Goal: Task Accomplishment & Management: Use online tool/utility

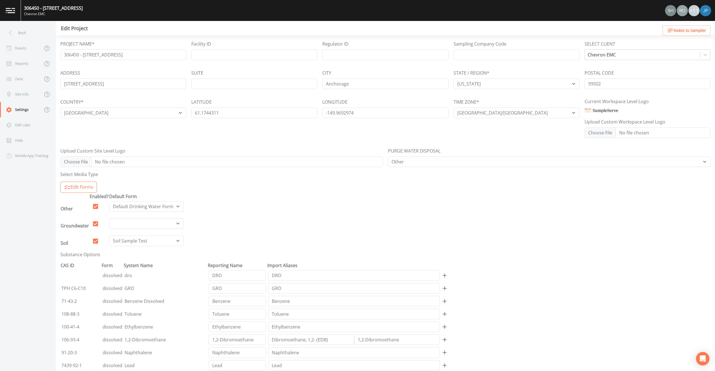
select select "2bfc9921-07cb-448e-a2bb-0a2701ef13fb"
select select "[GEOGRAPHIC_DATA]"
select select "US/[US_STATE]"
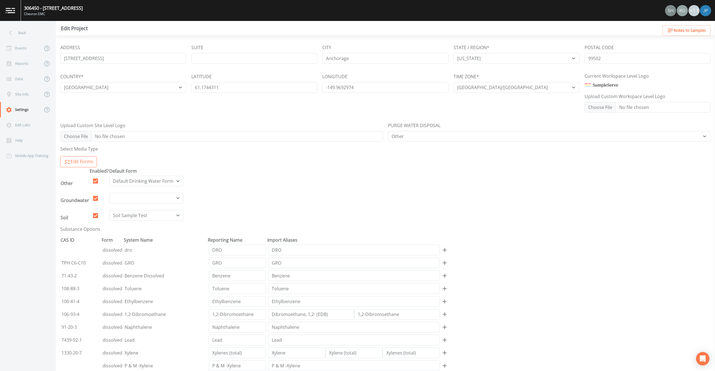
click at [151, 115] on div "PROJECT NAME* 306450 - [STREET_ADDRESS] Facility ID Regulator ID Sampling Compa…" at bounding box center [385, 80] width 650 height 131
click at [37, 32] on div "Back" at bounding box center [25, 32] width 50 height 15
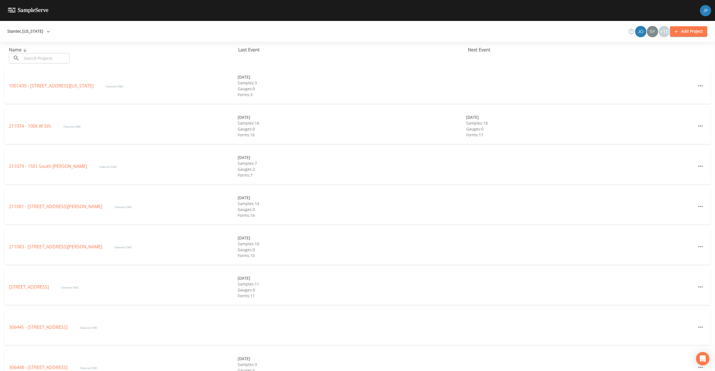
click at [704, 14] on img at bounding box center [705, 10] width 11 height 11
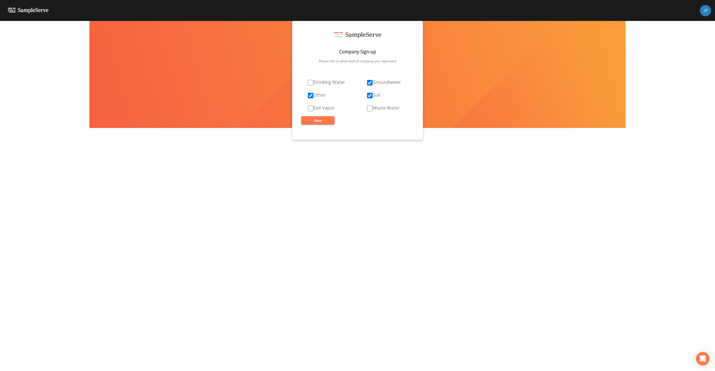
click at [314, 371] on div at bounding box center [357, 371] width 715 height 0
click at [311, 110] on input "Soil Vapor" at bounding box center [311, 109] width 6 height 6
checkbox input "true"
click at [314, 118] on button "Next" at bounding box center [318, 120] width 34 height 8
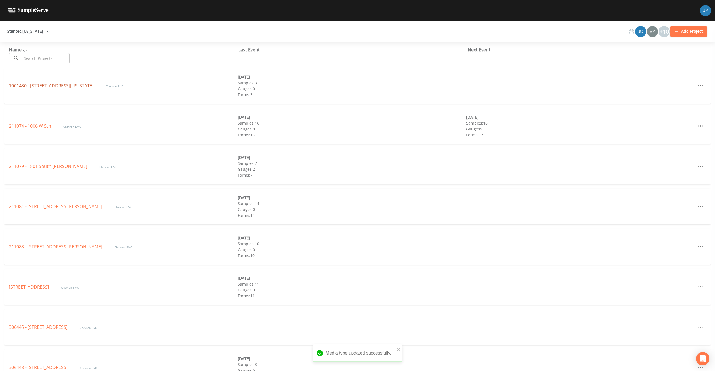
click at [43, 88] on link "1001430 - [STREET_ADDRESS][US_STATE]" at bounding box center [52, 86] width 86 height 6
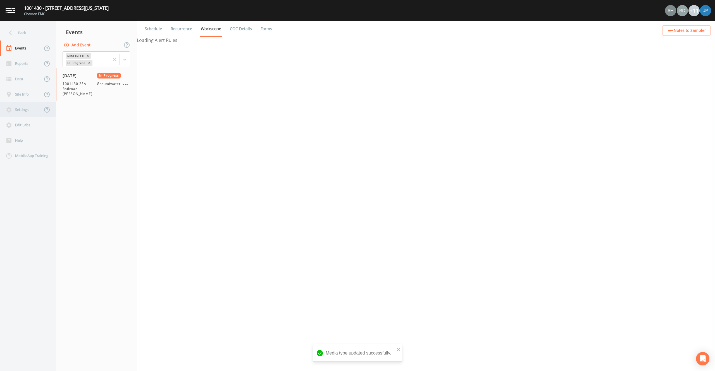
select select "4f082be6-97a7-4f70-a81f-c26a4e896ad7"
select select "dd6a6b2f-c464-4047-8f46-689ad38da06d"
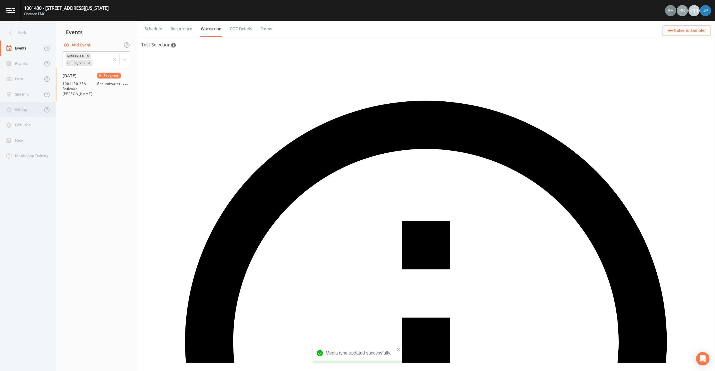
click at [24, 113] on div "Settings" at bounding box center [21, 109] width 42 height 15
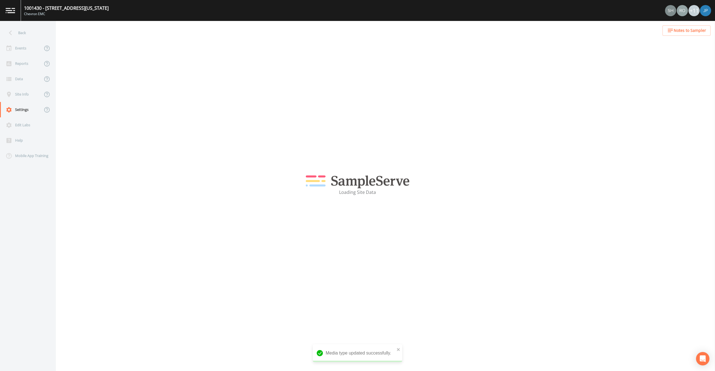
select select "2bfc9921-07cb-448e-a2bb-0a2701ef13fb"
select select "[GEOGRAPHIC_DATA]"
select select "US/[US_STATE]"
select select "Place in container"
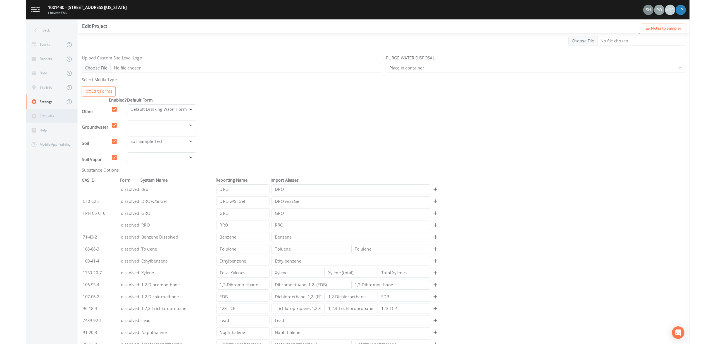
scroll to position [23, 0]
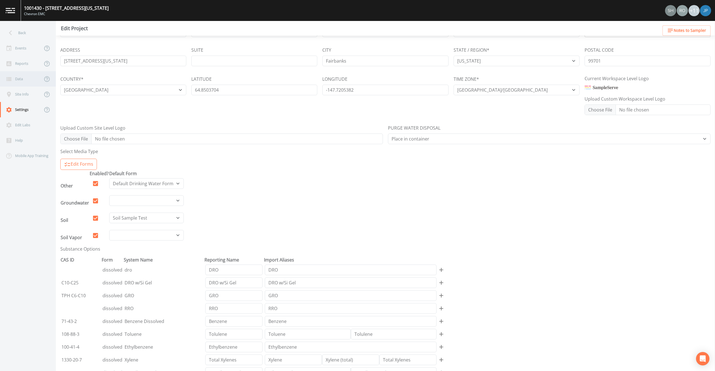
click at [25, 78] on div "Data" at bounding box center [21, 78] width 42 height 15
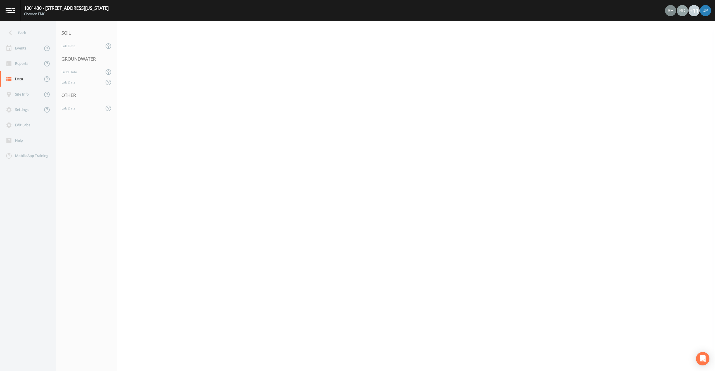
click at [78, 177] on nav "SOIL Lab Data GROUNDWATER Field Data Lab Data OTHER Lab Data" at bounding box center [86, 196] width 61 height 350
click at [21, 65] on div "Reports" at bounding box center [21, 63] width 42 height 15
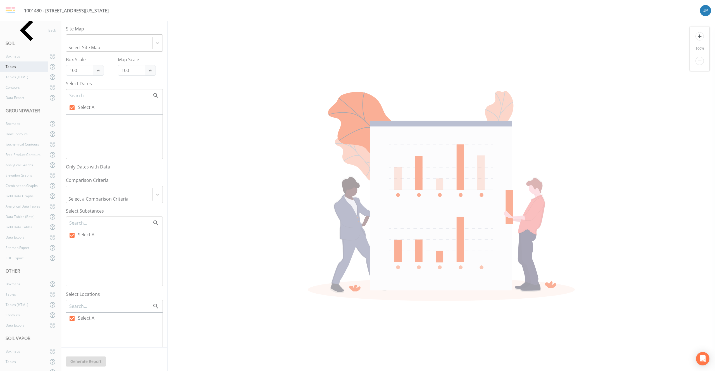
checkbox input "false"
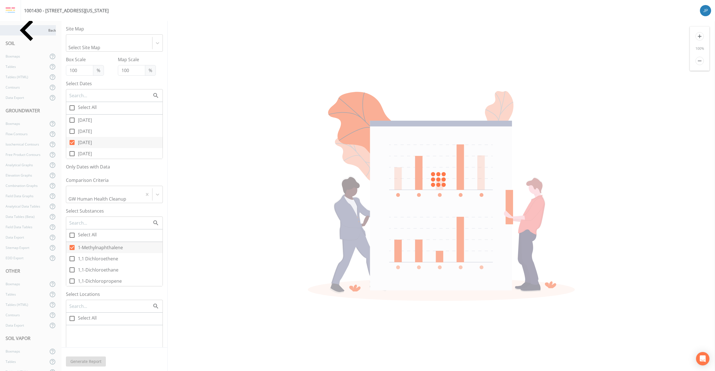
click at [29, 29] on div "Back" at bounding box center [28, 30] width 56 height 10
select select "4f082be6-97a7-4f70-a81f-c26a4e896ad7"
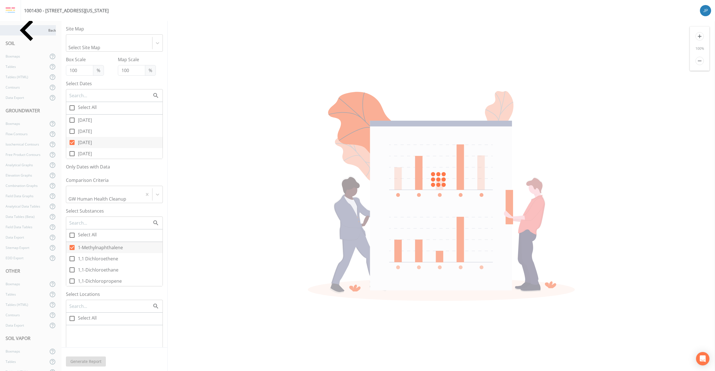
select select "dd6a6b2f-c464-4047-8f46-689ad38da06d"
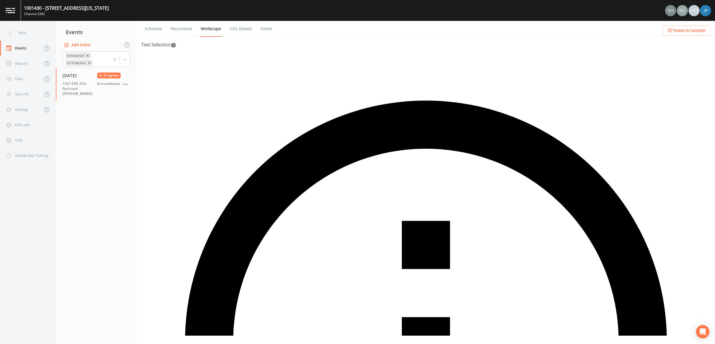
click at [85, 116] on nav "Events Add Event Scheduled In Progress [DATE] In Progress 1001430 2SA - [GEOGRA…" at bounding box center [96, 182] width 81 height 323
click at [46, 37] on div "Back" at bounding box center [25, 32] width 50 height 15
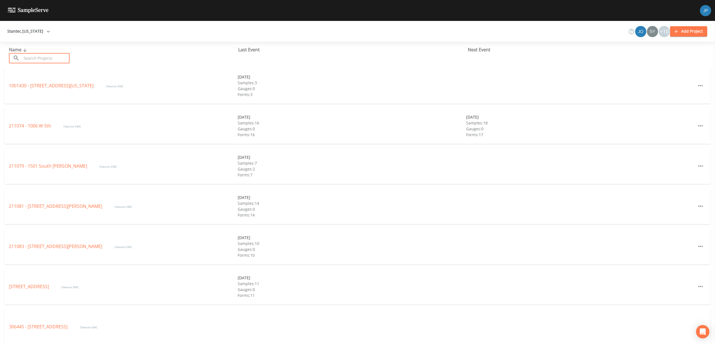
click at [40, 54] on input "text" at bounding box center [46, 58] width 48 height 10
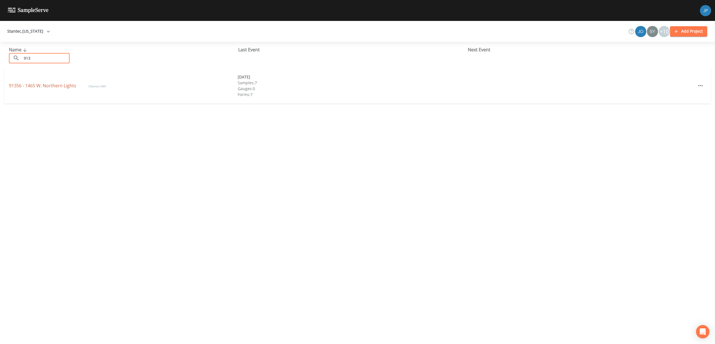
type input "913"
click at [41, 86] on link "91356 - 1465 W. Northern Lights" at bounding box center [43, 86] width 68 height 6
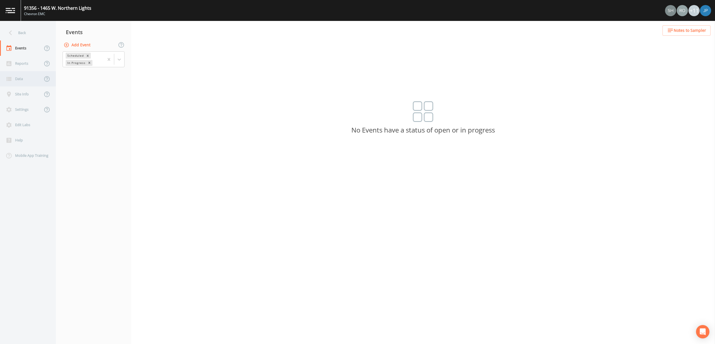
click at [18, 73] on div "Data" at bounding box center [21, 78] width 42 height 15
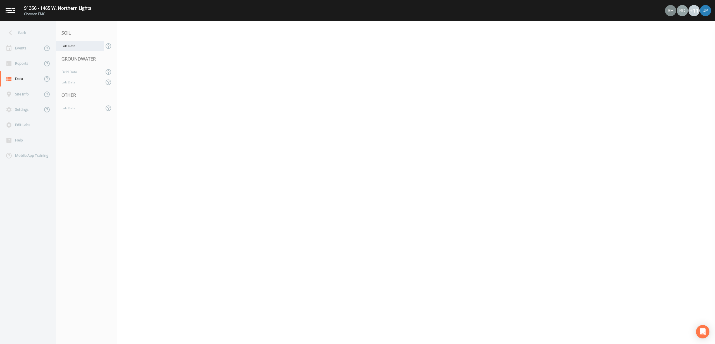
click at [71, 46] on div "Lab Data" at bounding box center [80, 46] width 48 height 10
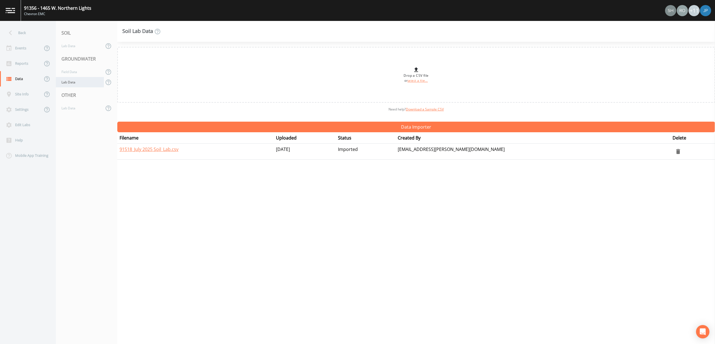
click at [84, 81] on div "Lab Data" at bounding box center [80, 82] width 48 height 10
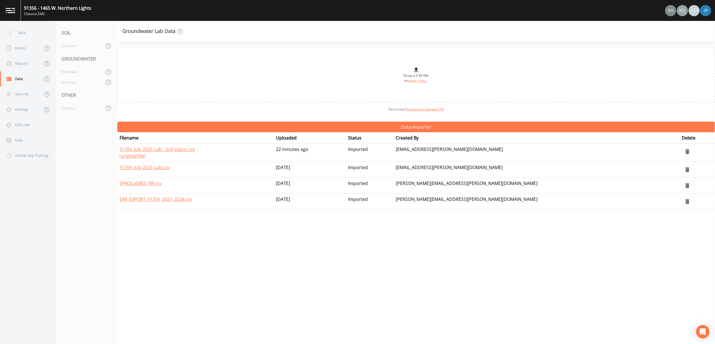
click at [93, 149] on nav "SOIL Lab Data GROUNDWATER Field Data Lab Data OTHER Lab Data" at bounding box center [86, 182] width 61 height 323
click at [165, 150] on link "91356_July 2025_Lab - Soil Vapor.csv" at bounding box center [157, 149] width 75 height 6
click at [21, 65] on div "Reports" at bounding box center [21, 63] width 42 height 15
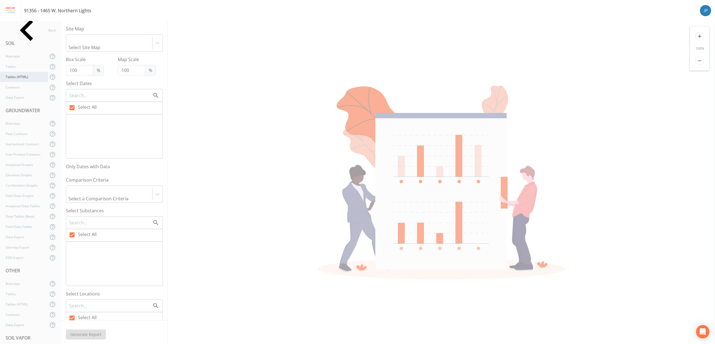
checkbox input "false"
click at [26, 124] on div "Boxmaps" at bounding box center [24, 123] width 48 height 10
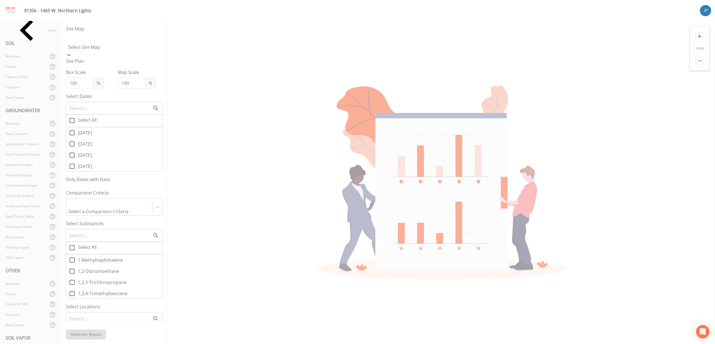
click at [91, 41] on div at bounding box center [114, 39] width 91 height 8
click at [91, 58] on div "Site Plan" at bounding box center [114, 61] width 97 height 7
checkbox input "false"
click at [71, 120] on input "[DATE]" at bounding box center [69, 123] width 6 height 6
checkbox input "true"
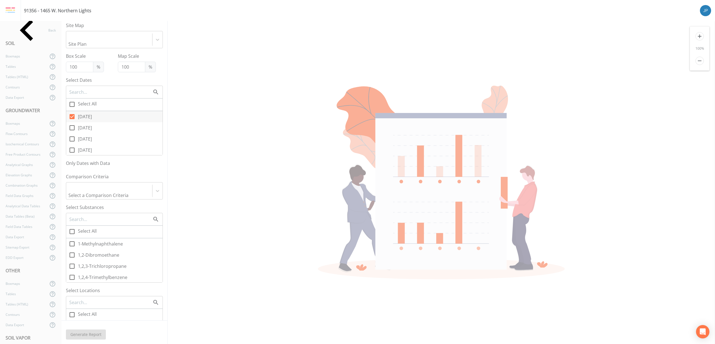
scroll to position [7, 0]
click at [72, 226] on icon at bounding box center [72, 228] width 5 height 5
click at [72, 222] on input "Select All" at bounding box center [69, 225] width 6 height 6
checkbox input "true"
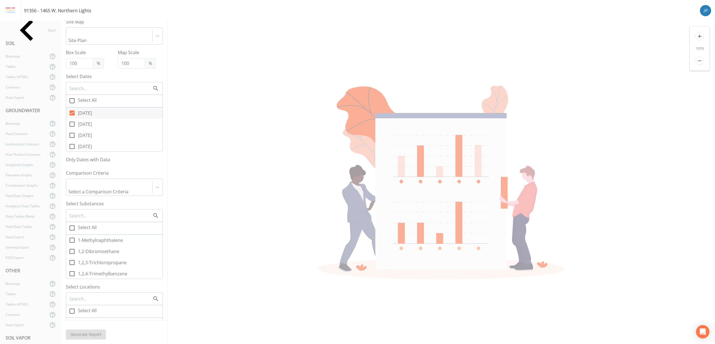
checkbox input "true"
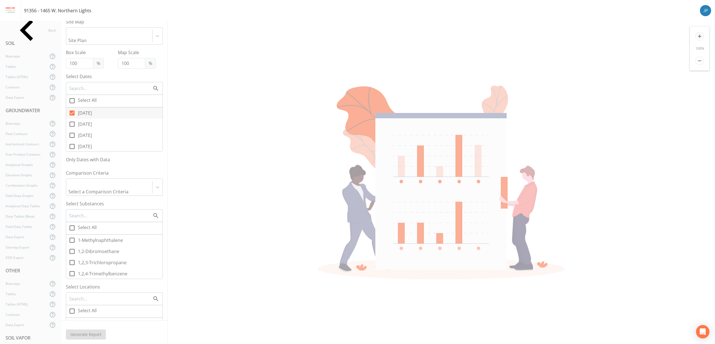
checkbox input "true"
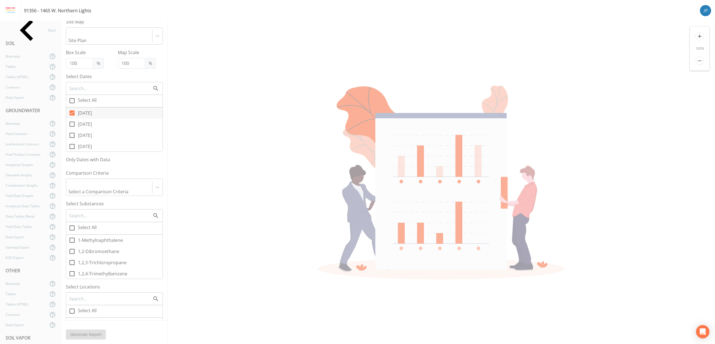
checkbox input "true"
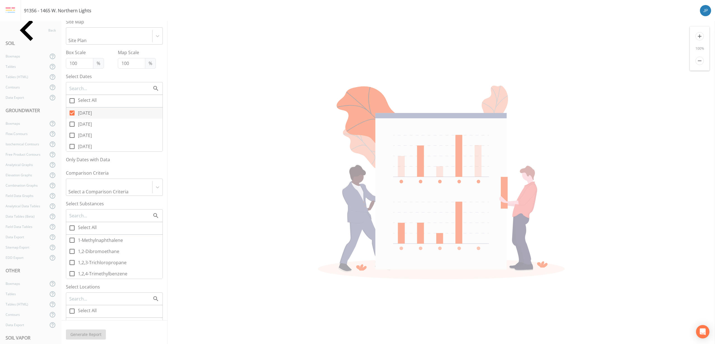
checkbox input "true"
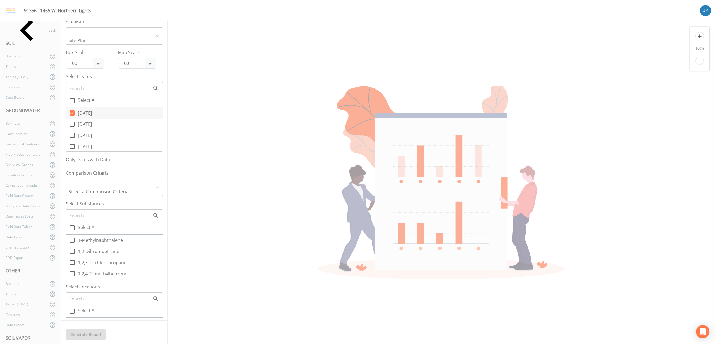
checkbox input "true"
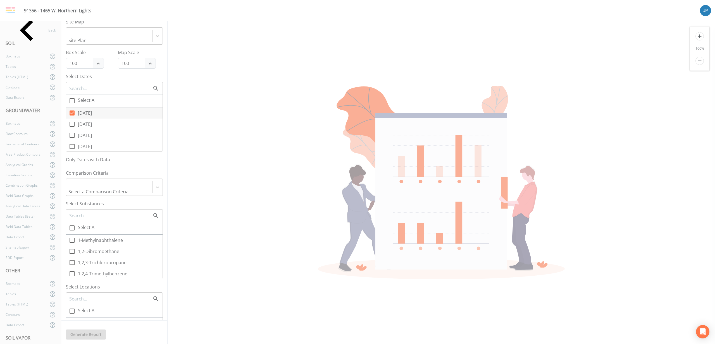
checkbox input "true"
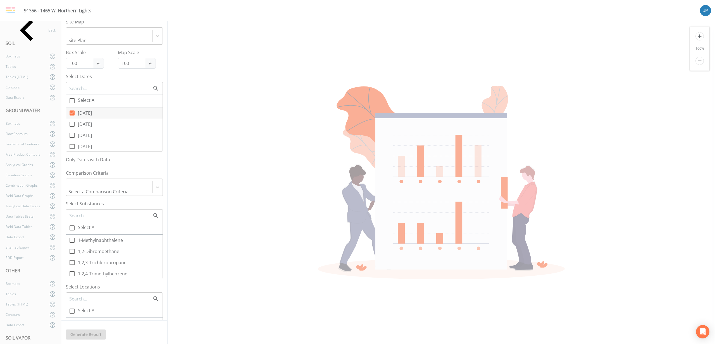
checkbox input "true"
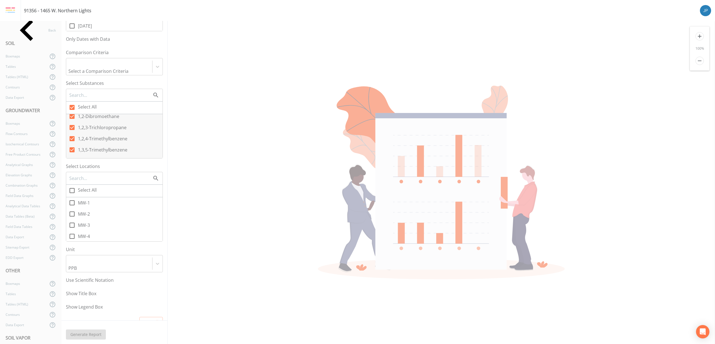
scroll to position [66, 0]
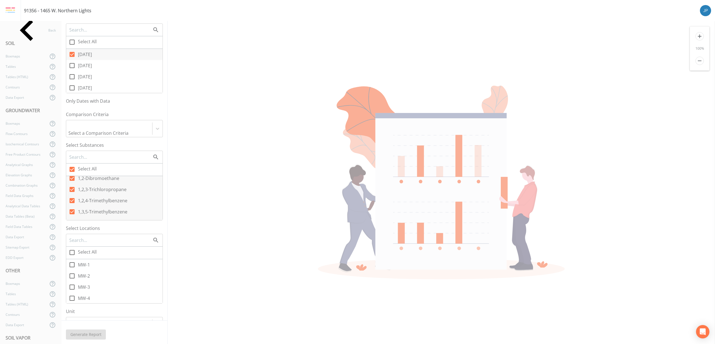
click at [72, 249] on icon at bounding box center [72, 252] width 7 height 7
click at [72, 247] on input "Select All" at bounding box center [69, 250] width 6 height 6
checkbox input "true"
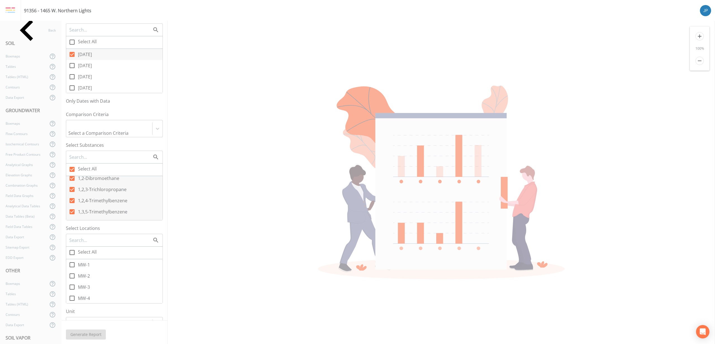
checkbox input "true"
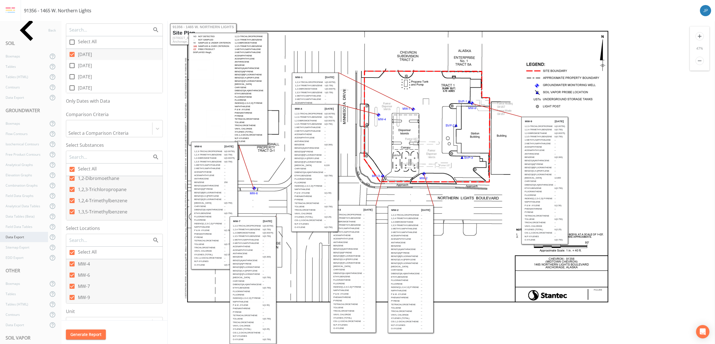
scroll to position [59, 0]
click at [27, 294] on div "Boxmaps" at bounding box center [24, 292] width 48 height 10
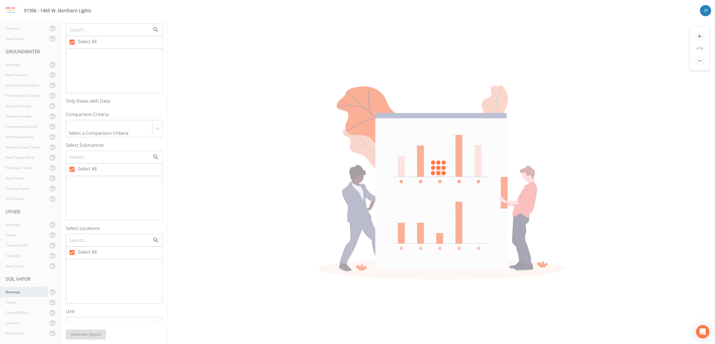
checkbox input "true"
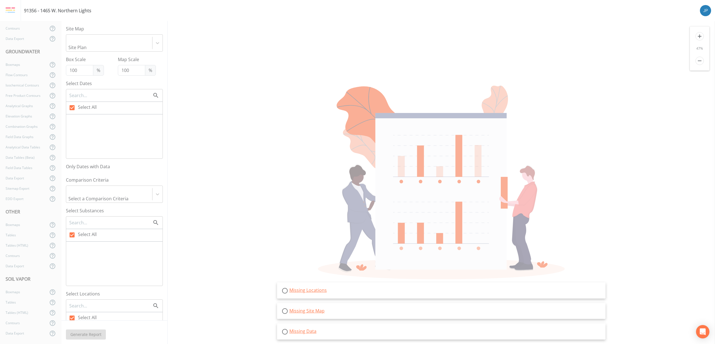
click at [96, 115] on div at bounding box center [114, 137] width 96 height 44
click at [21, 66] on div "Boxmaps" at bounding box center [24, 64] width 48 height 10
checkbox input "false"
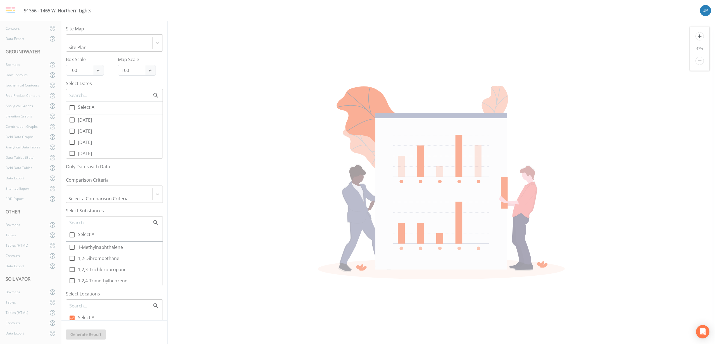
click at [71, 114] on input "[DATE]" at bounding box center [69, 117] width 6 height 6
checkbox input "true"
click at [72, 232] on icon at bounding box center [72, 235] width 7 height 7
click at [72, 229] on input "Select All" at bounding box center [69, 232] width 6 height 6
checkbox input "true"
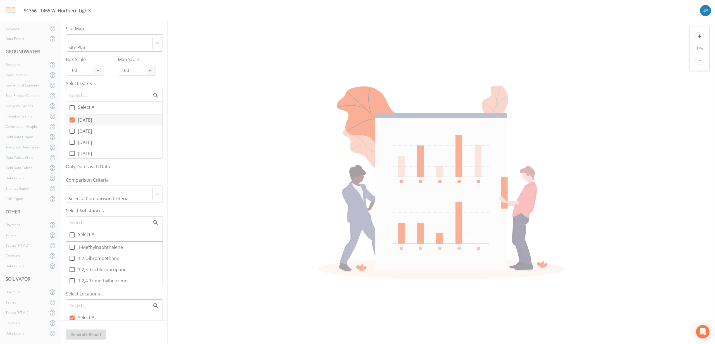
checkbox input "true"
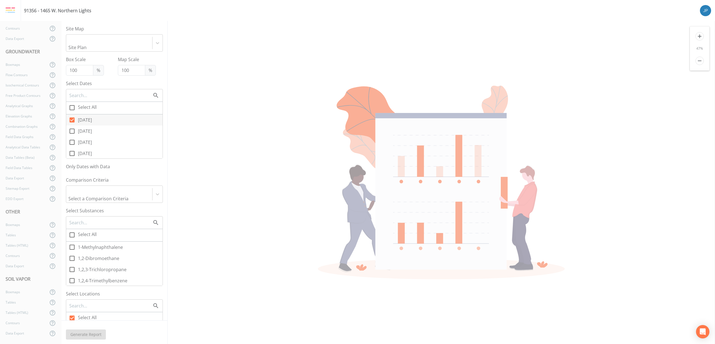
checkbox input "true"
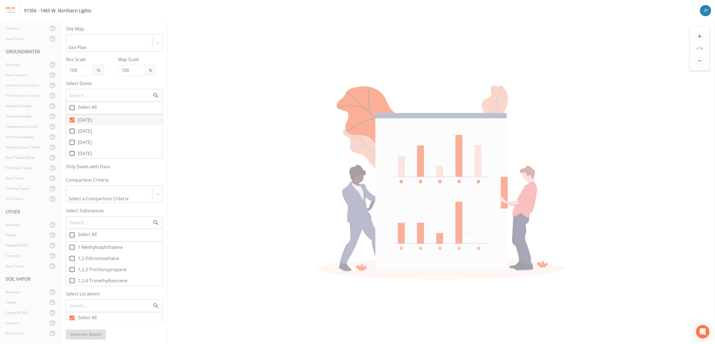
checkbox input "true"
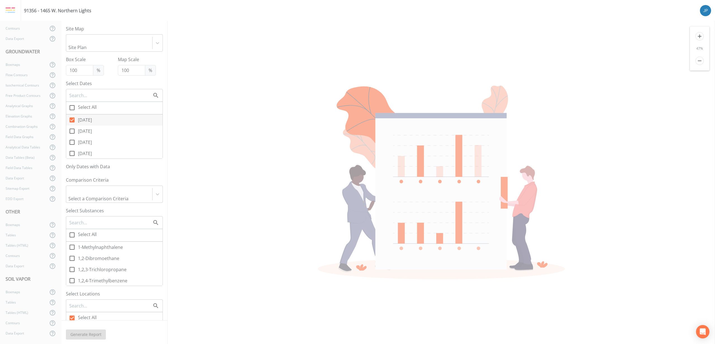
checkbox input "true"
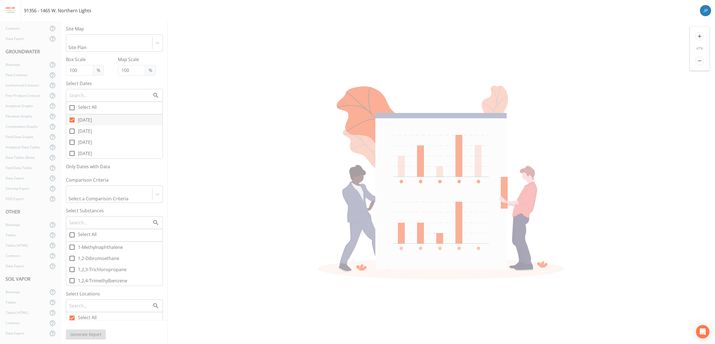
checkbox input "true"
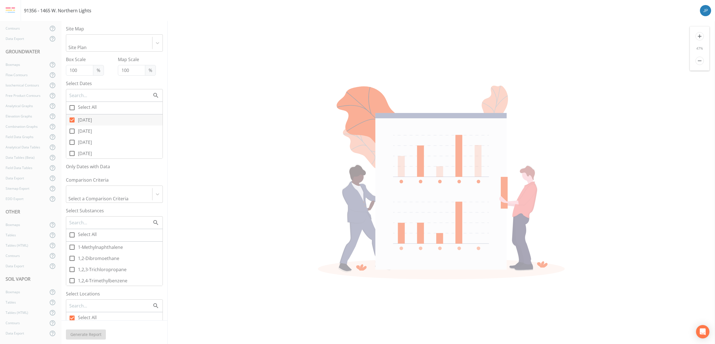
checkbox input "true"
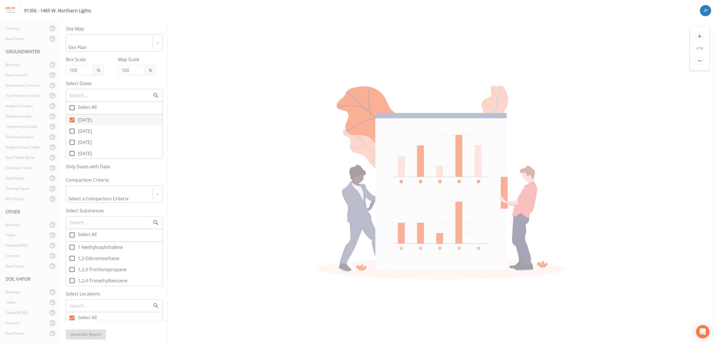
checkbox input "true"
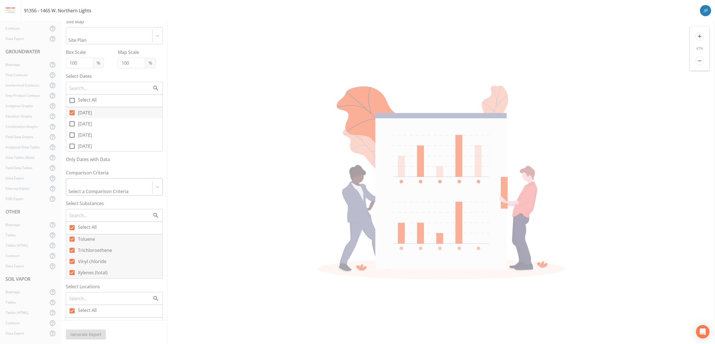
click at [119, 179] on div "Select a Comparison Criteria" at bounding box center [109, 187] width 86 height 17
click at [115, 249] on div "Outdoor Commercial Air (Vapor Samples)" at bounding box center [114, 245] width 97 height 7
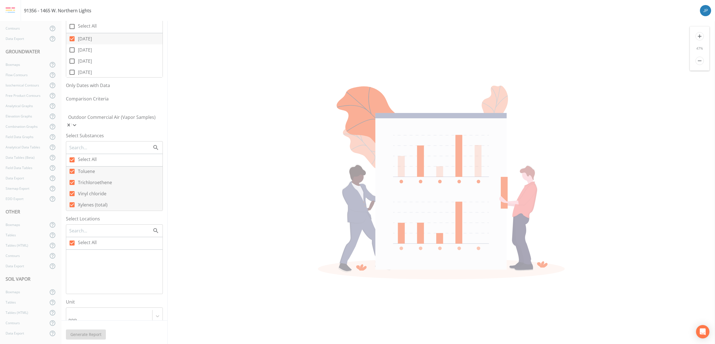
scroll to position [108, 0]
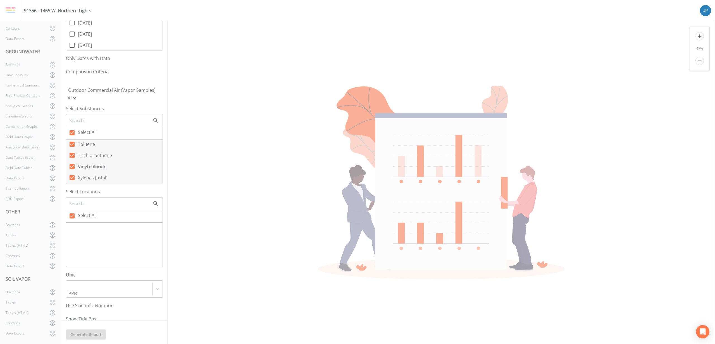
click at [92, 223] on div at bounding box center [114, 245] width 96 height 44
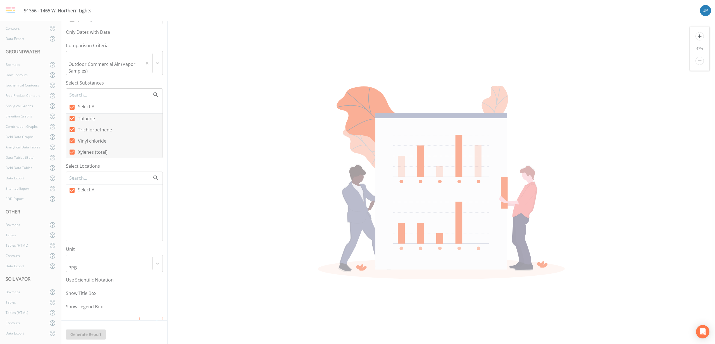
scroll to position [0, 0]
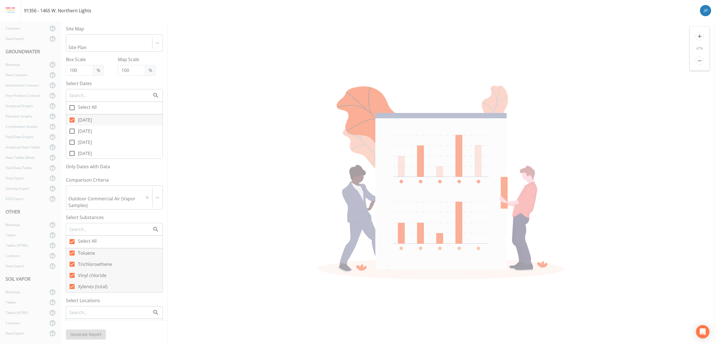
click at [72, 128] on icon at bounding box center [72, 131] width 7 height 7
click at [72, 125] on input "[DATE]" at bounding box center [69, 128] width 6 height 6
checkbox input "true"
click at [114, 36] on div at bounding box center [114, 39] width 91 height 8
click at [111, 58] on div "Site Plan" at bounding box center [114, 61] width 97 height 7
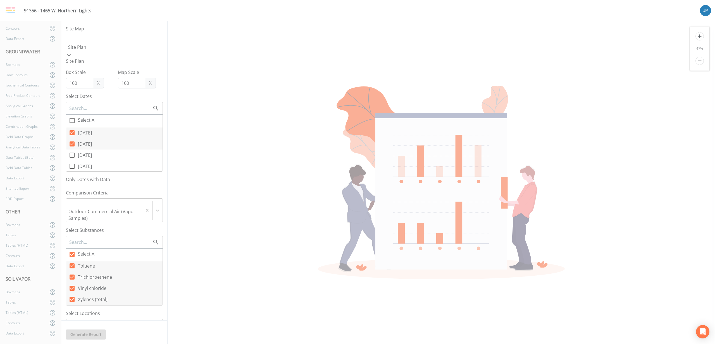
checkbox input "false"
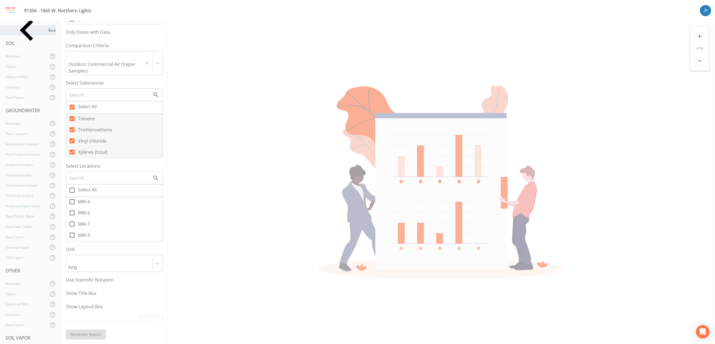
click at [28, 34] on div "Back" at bounding box center [28, 30] width 56 height 10
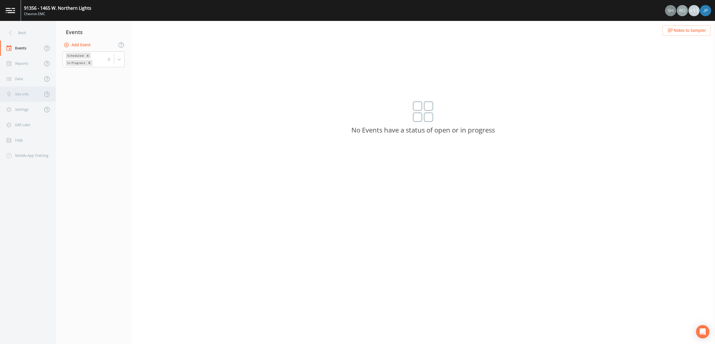
click at [27, 96] on div "Site Info" at bounding box center [21, 94] width 42 height 15
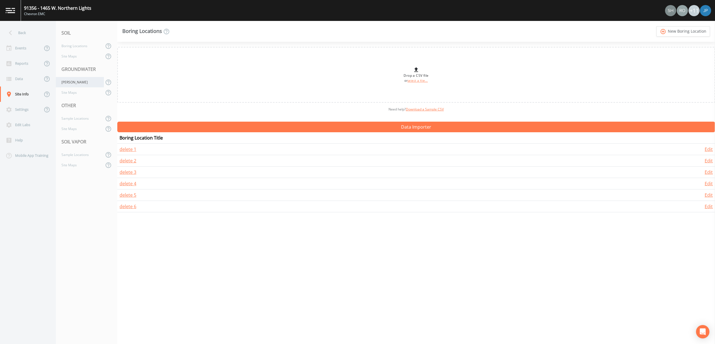
click at [71, 84] on div "[PERSON_NAME]" at bounding box center [80, 82] width 48 height 10
click at [98, 208] on nav "SOIL Boring Locations Site Maps GROUNDWATER [PERSON_NAME] Site Maps OTHER Sampl…" at bounding box center [86, 182] width 61 height 323
click at [25, 65] on div "Reports" at bounding box center [21, 63] width 42 height 15
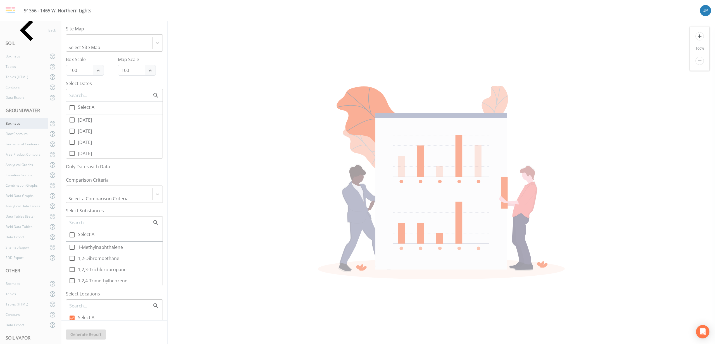
click at [30, 125] on div "Boxmaps" at bounding box center [24, 123] width 48 height 10
click at [70, 105] on icon at bounding box center [72, 107] width 5 height 5
click at [70, 102] on input "Select All" at bounding box center [69, 105] width 6 height 6
checkbox input "true"
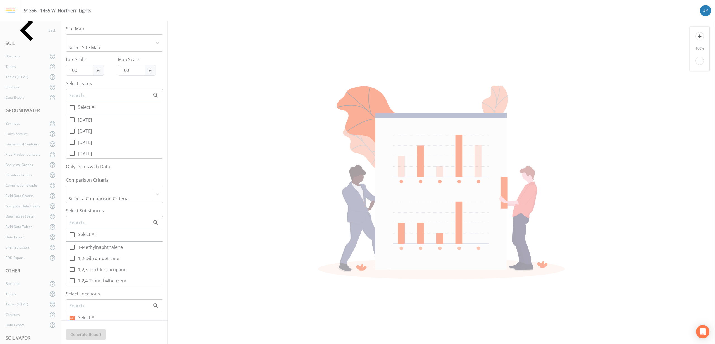
checkbox input "true"
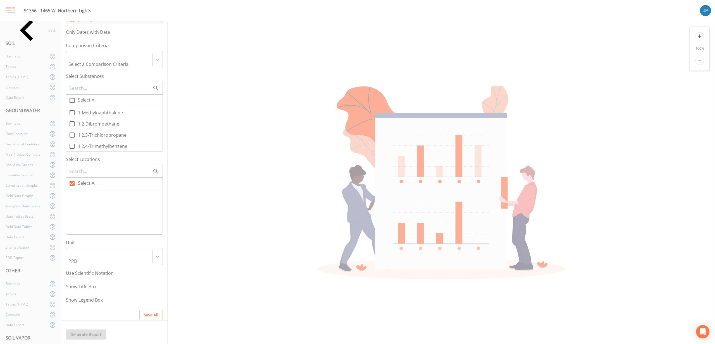
scroll to position [132, 0]
click at [71, 100] on icon at bounding box center [72, 103] width 7 height 7
click at [71, 98] on input "Select All" at bounding box center [69, 101] width 6 height 6
checkbox input "true"
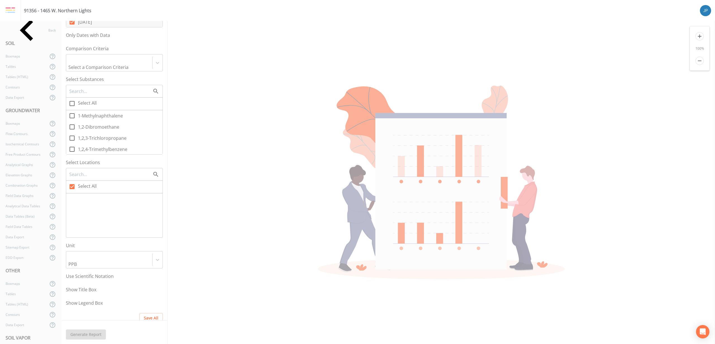
checkbox input "true"
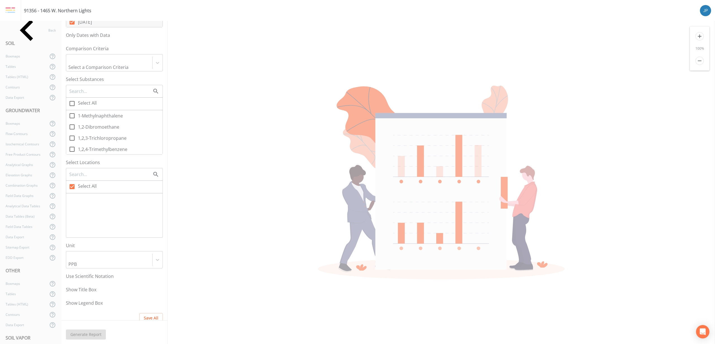
checkbox input "true"
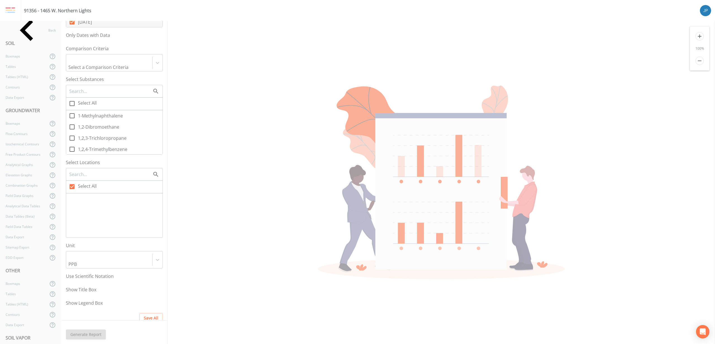
checkbox input "true"
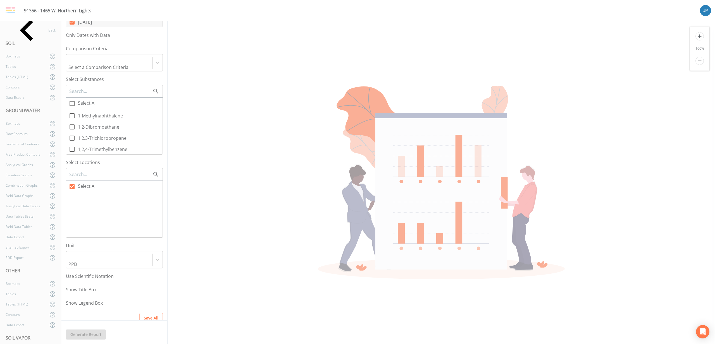
checkbox input "true"
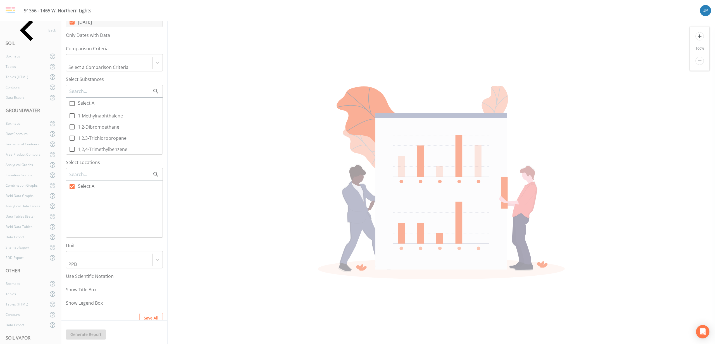
checkbox input "true"
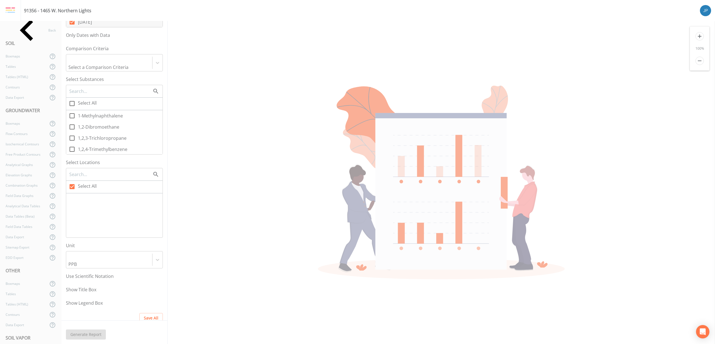
checkbox input "true"
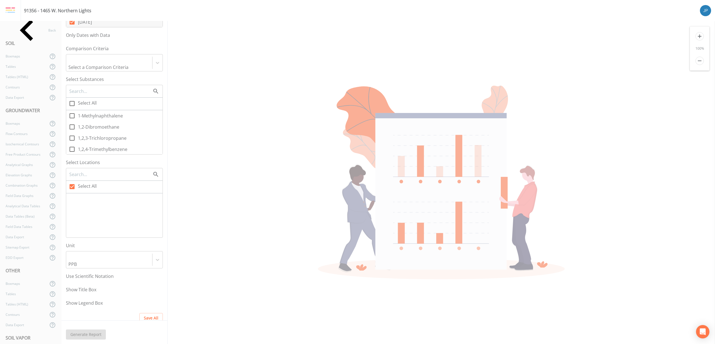
checkbox input "true"
click at [73, 188] on icon at bounding box center [72, 190] width 5 height 5
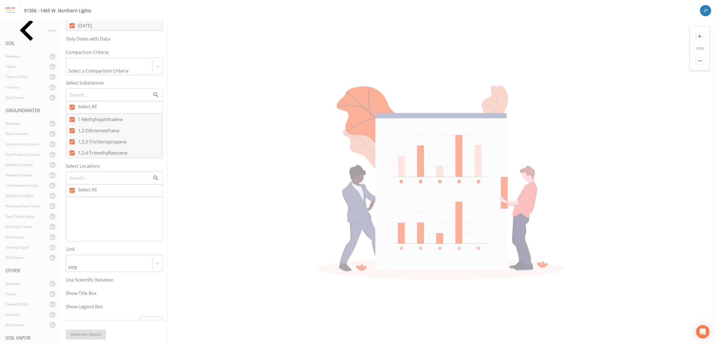
click at [72, 185] on input "Select All" at bounding box center [69, 188] width 6 height 6
click at [72, 188] on icon at bounding box center [72, 190] width 5 height 5
click at [72, 185] on input "Select All" at bounding box center [69, 188] width 6 height 6
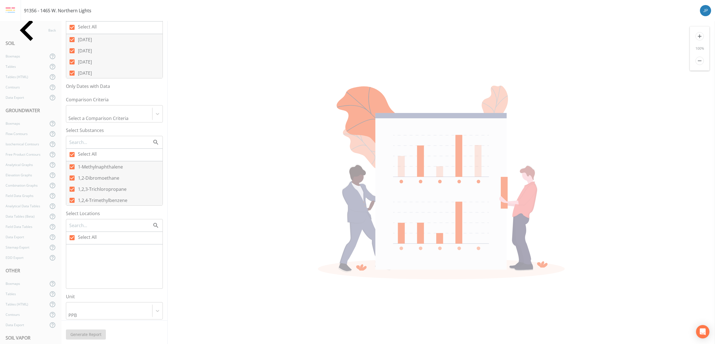
scroll to position [0, 0]
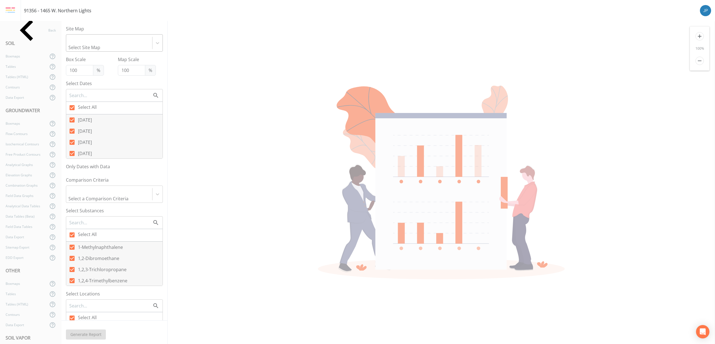
click at [108, 40] on div at bounding box center [109, 40] width 80 height 8
click at [108, 58] on div "Site Plan" at bounding box center [114, 61] width 97 height 7
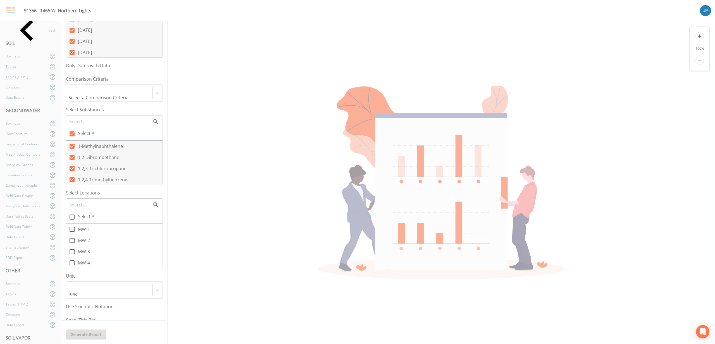
scroll to position [100, 0]
click at [73, 221] on icon at bounding box center [72, 224] width 7 height 7
click at [72, 219] on input "Select All" at bounding box center [69, 222] width 6 height 6
checkbox input "true"
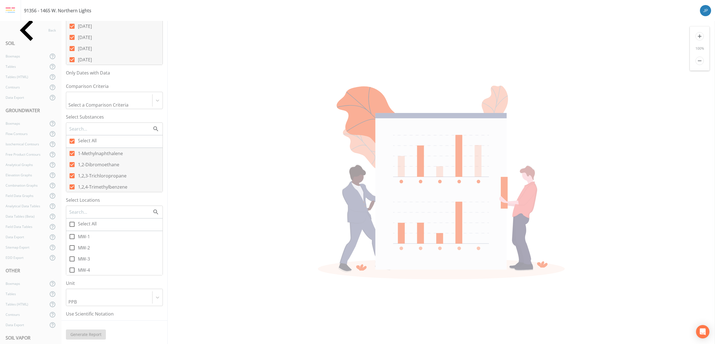
checkbox input "true"
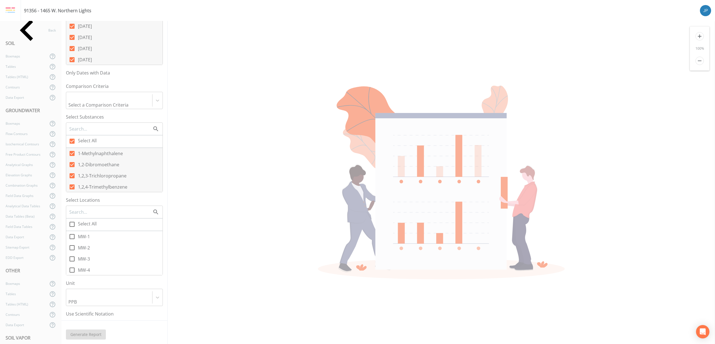
checkbox input "true"
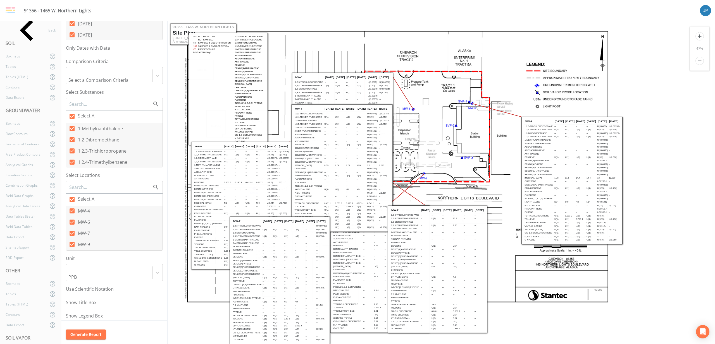
scroll to position [135, 0]
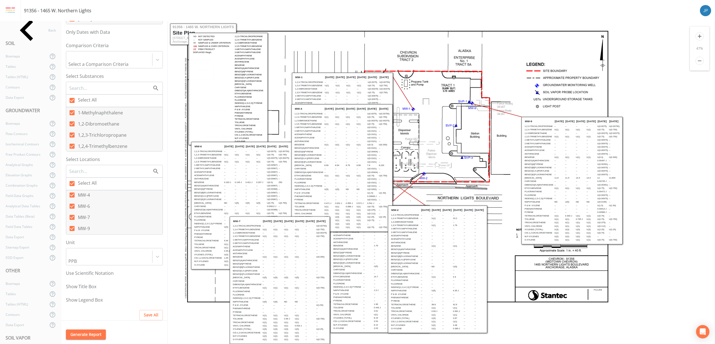
click at [124, 227] on div "Site Map Site Plan Box Scale 100 % Map Scale 100 % Select Dates Select All [DAT…" at bounding box center [114, 171] width 106 height 300
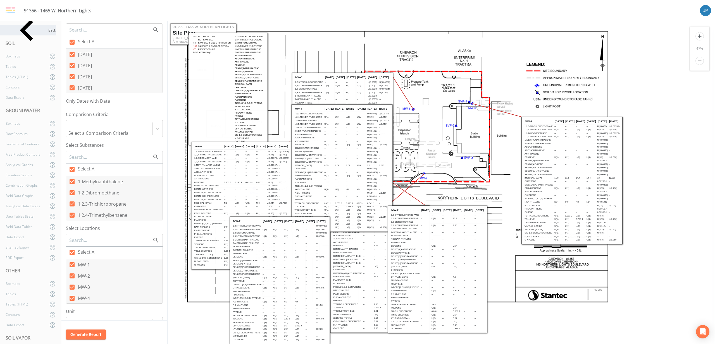
click at [8, 29] on icon at bounding box center [27, 30] width 43 height 43
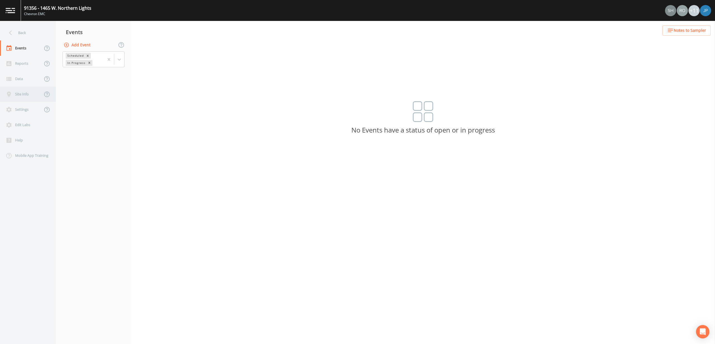
click at [25, 96] on div "Site Info" at bounding box center [21, 94] width 42 height 15
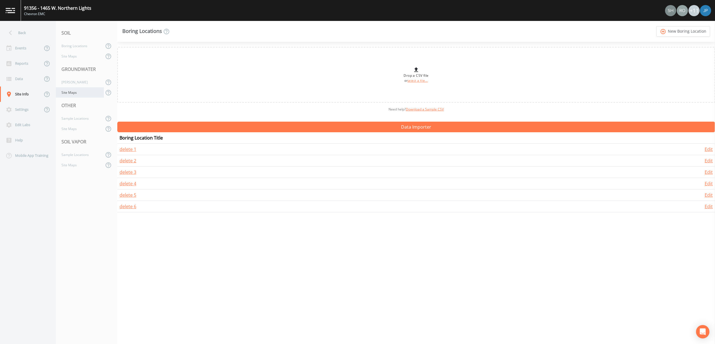
click at [73, 95] on div "Site Maps" at bounding box center [80, 92] width 48 height 10
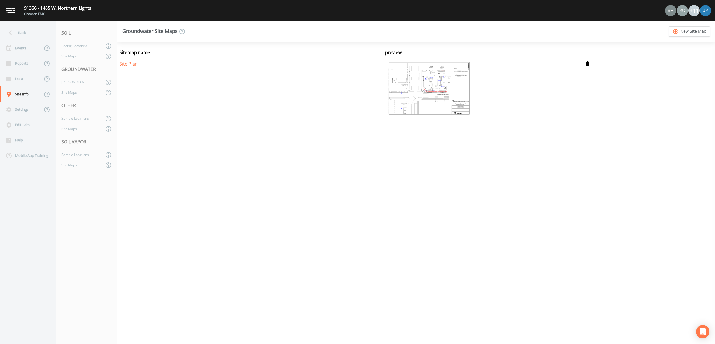
click at [456, 88] on img at bounding box center [428, 89] width 86 height 56
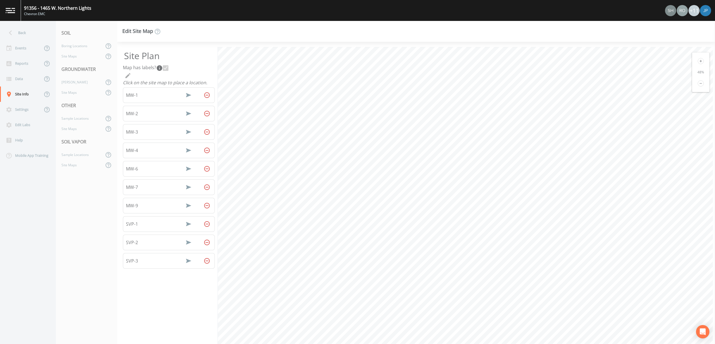
click at [442, 37] on div "Edit Site Map" at bounding box center [416, 31] width 598 height 21
click at [23, 35] on div "Back" at bounding box center [25, 32] width 50 height 15
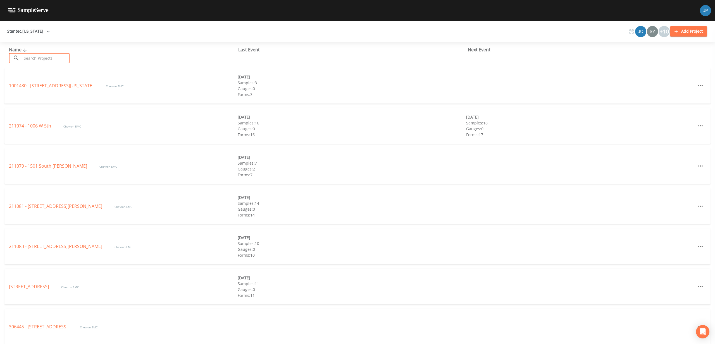
click at [32, 59] on input "text" at bounding box center [46, 58] width 48 height 10
click at [34, 33] on button "Stantec.[US_STATE]" at bounding box center [28, 31] width 47 height 10
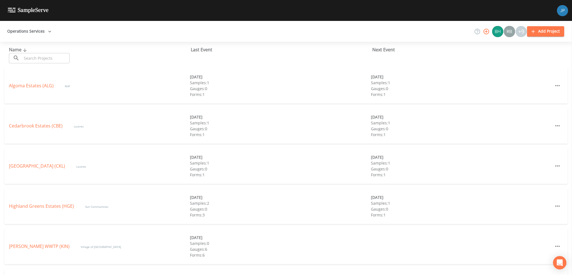
click at [116, 87] on div "Algoma Estates (ALG) RHP" at bounding box center [99, 85] width 181 height 7
click at [204, 53] on div "Last Event" at bounding box center [282, 49] width 182 height 7
click at [54, 87] on link "River Ridge MHC/Condos (RR)" at bounding box center [40, 86] width 62 height 6
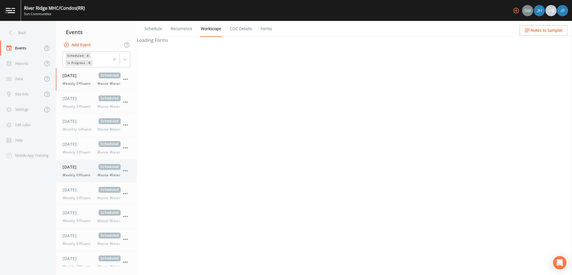
select select "b6a3c313-748b-4795-a028-792ad310bd60"
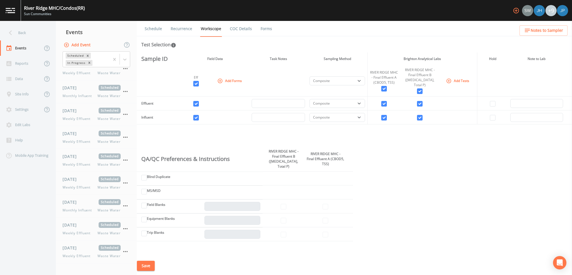
scroll to position [510, 0]
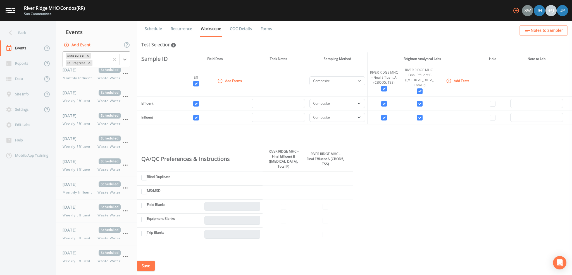
click at [127, 58] on icon at bounding box center [125, 60] width 6 height 6
click at [113, 77] on div "Completed" at bounding box center [97, 75] width 68 height 9
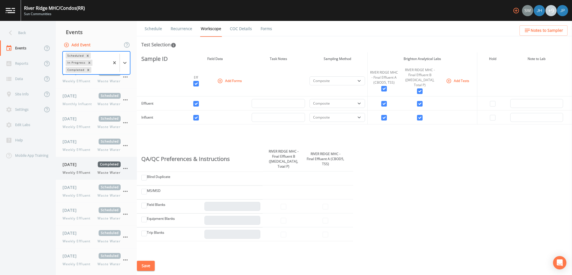
scroll to position [644, 0]
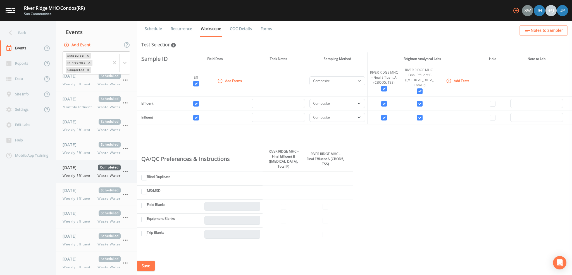
click at [93, 173] on span "Weekly Effluent" at bounding box center [78, 175] width 31 height 5
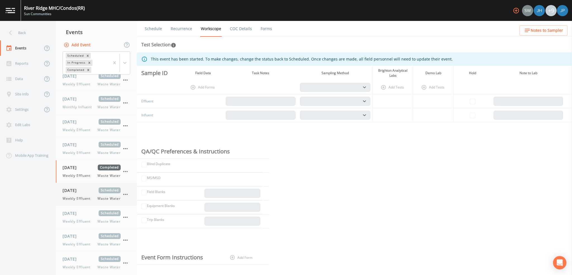
click at [81, 190] on span "08/25/2025" at bounding box center [72, 191] width 18 height 6
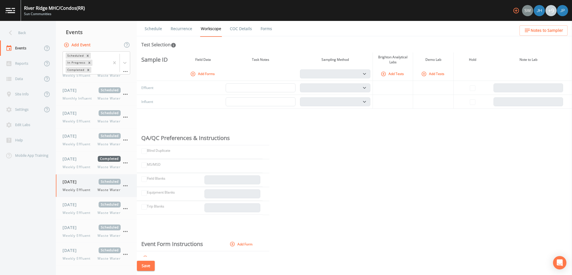
scroll to position [655, 0]
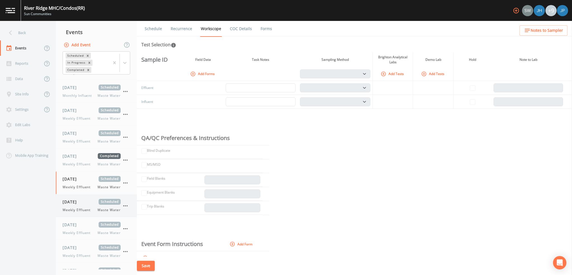
click at [85, 209] on span "Weekly Effluent" at bounding box center [78, 210] width 31 height 5
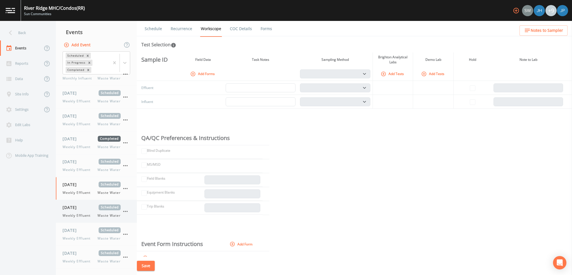
click at [93, 208] on div "08/27/2025 Scheduled" at bounding box center [92, 208] width 58 height 6
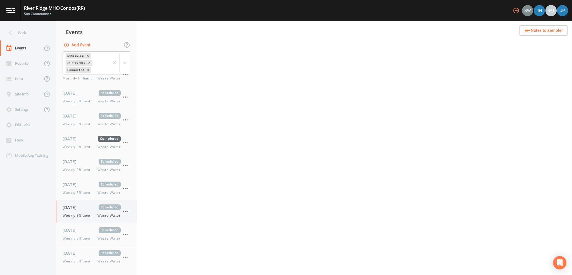
scroll to position [719, 0]
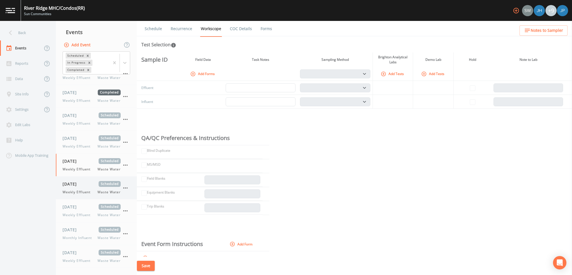
click at [92, 195] on div "09/01/2025 Scheduled Weekly Effluent Waste Water" at bounding box center [96, 188] width 81 height 23
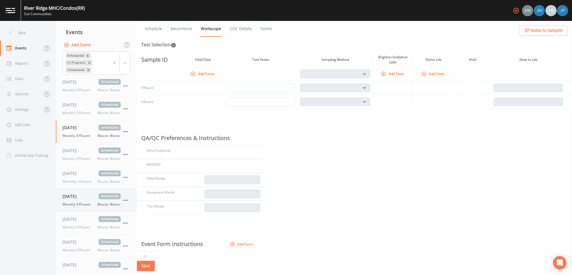
click at [91, 205] on div "09/03/2025 Scheduled Weekly Effluent Waste Water" at bounding box center [96, 200] width 81 height 23
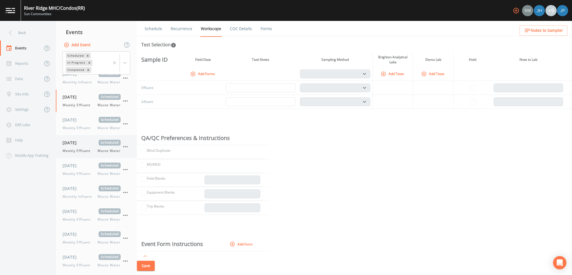
scroll to position [875, 0]
click at [92, 214] on div "09/15/2025 Scheduled Weekly Effluent Waste Water" at bounding box center [92, 215] width 58 height 14
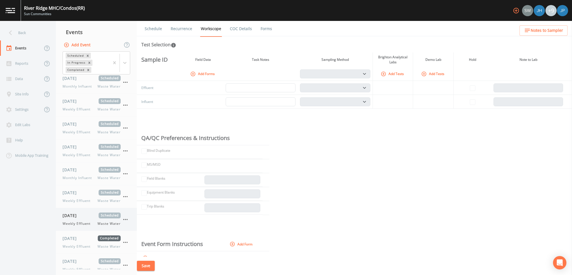
scroll to position [578, 0]
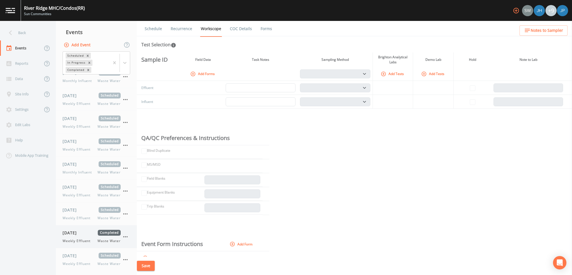
click at [91, 226] on div "08/20/2025 Completed Weekly Effluent Waste Water" at bounding box center [96, 237] width 81 height 23
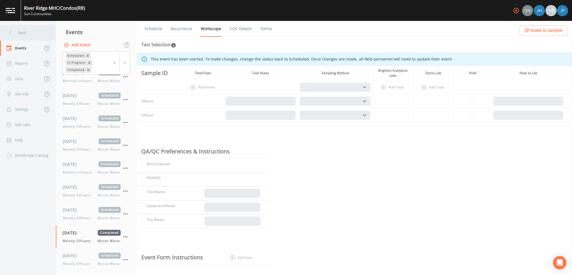
click at [20, 34] on div "Back" at bounding box center [25, 32] width 50 height 15
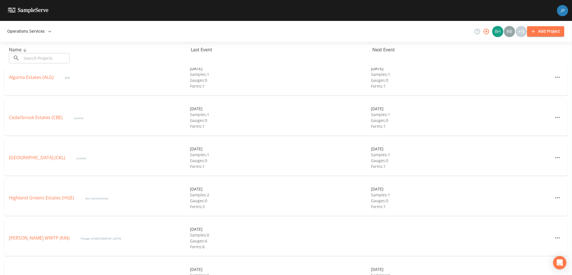
scroll to position [14, 0]
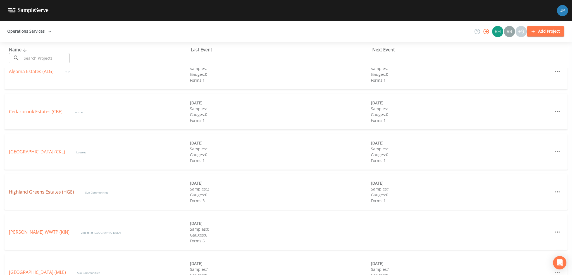
click at [59, 190] on link "Highland Greens Estates (HGE)" at bounding box center [41, 192] width 65 height 6
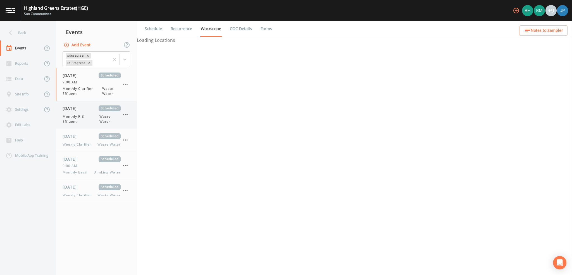
select select "092b3f94-5697-4c94-9891-da161916fdbb"
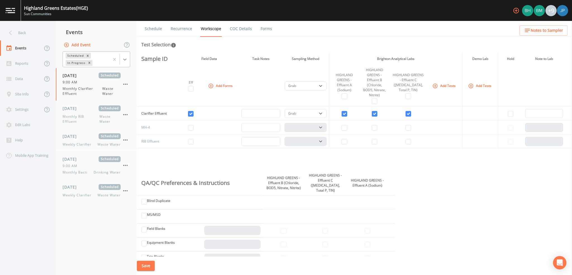
click at [125, 59] on icon at bounding box center [125, 60] width 6 height 6
click at [114, 75] on div "Completed" at bounding box center [97, 75] width 68 height 9
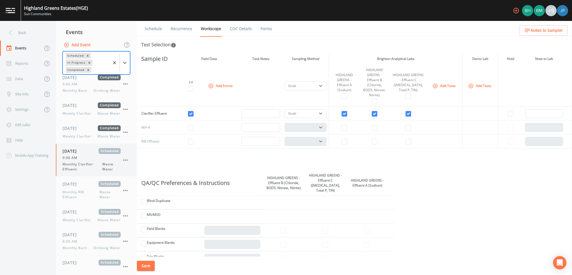
scroll to position [1235, 0]
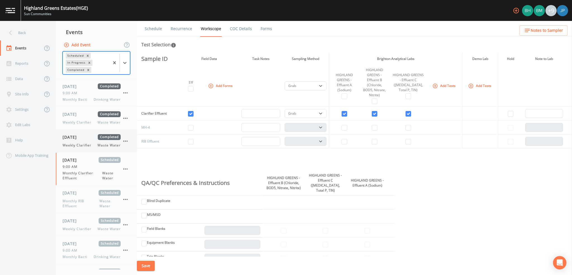
click at [90, 143] on span "Weekly Clarifier" at bounding box center [79, 145] width 32 height 5
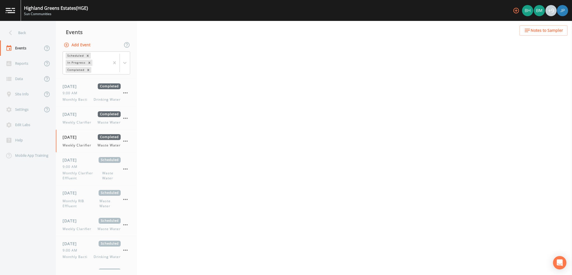
select select "092b3f94-5697-4c94-9891-da161916fdbb"
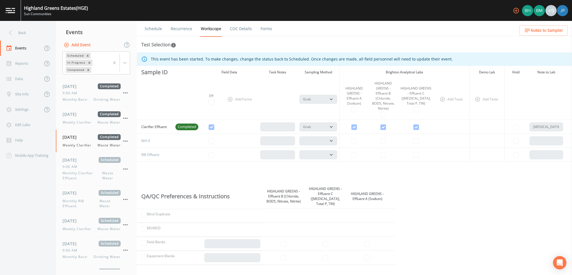
click at [247, 32] on link "COC Details" at bounding box center [241, 29] width 24 height 16
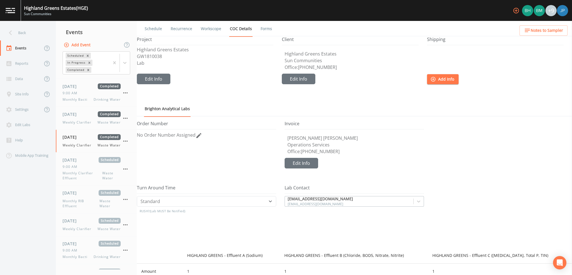
click at [258, 30] on li "Forms" at bounding box center [263, 29] width 20 height 16
click at [262, 30] on link "Forms" at bounding box center [266, 29] width 13 height 16
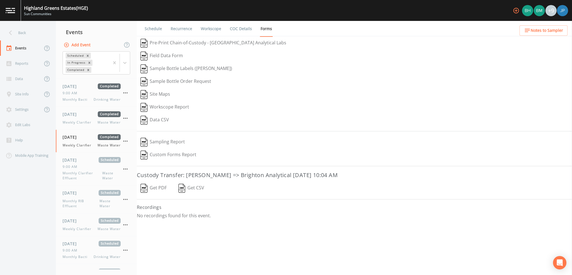
click at [161, 187] on button "Get PDF" at bounding box center [154, 188] width 34 height 13
